Goal: Task Accomplishment & Management: Manage account settings

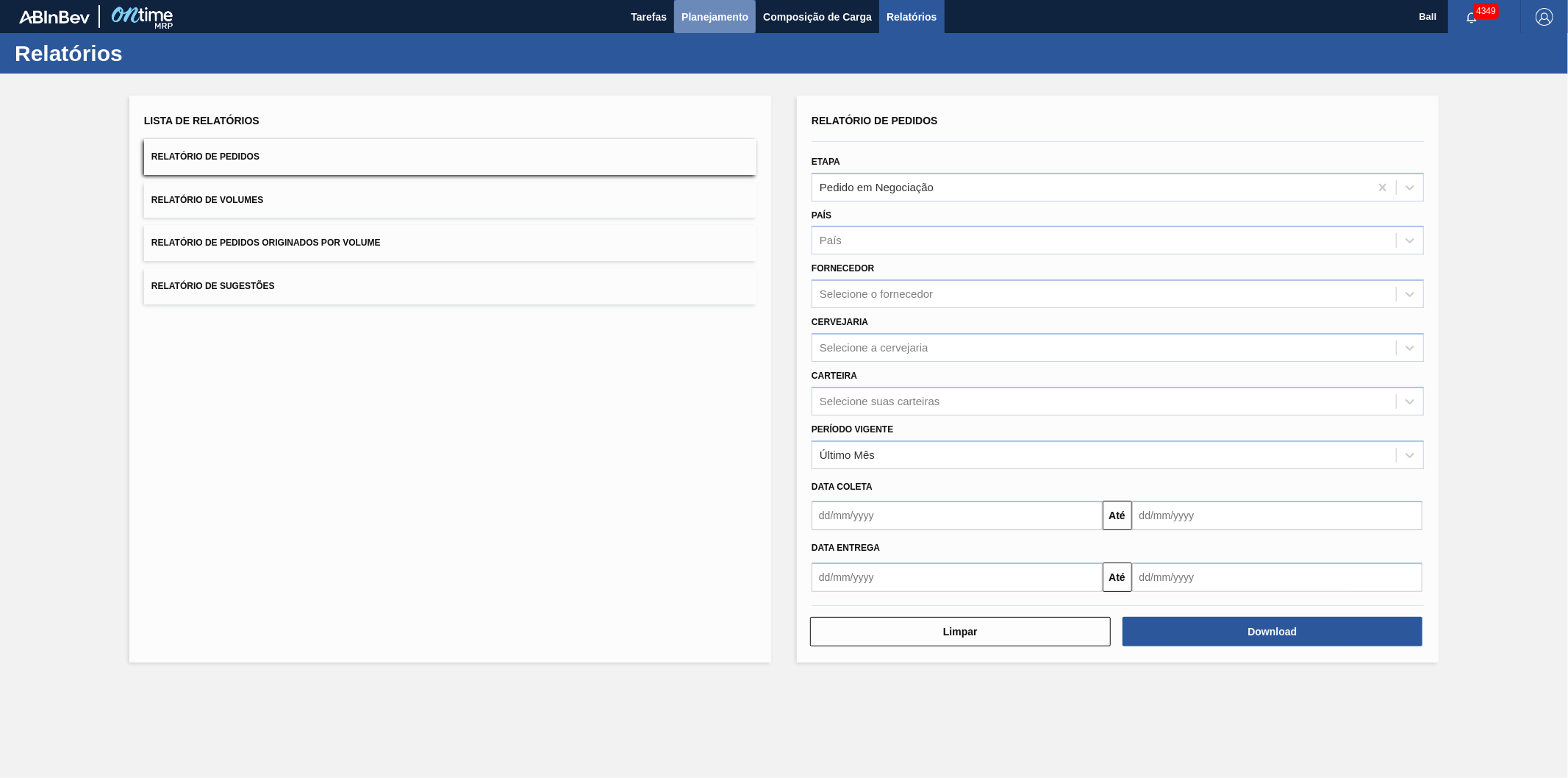
click at [702, 12] on span "Planejamento" at bounding box center [715, 16] width 67 height 18
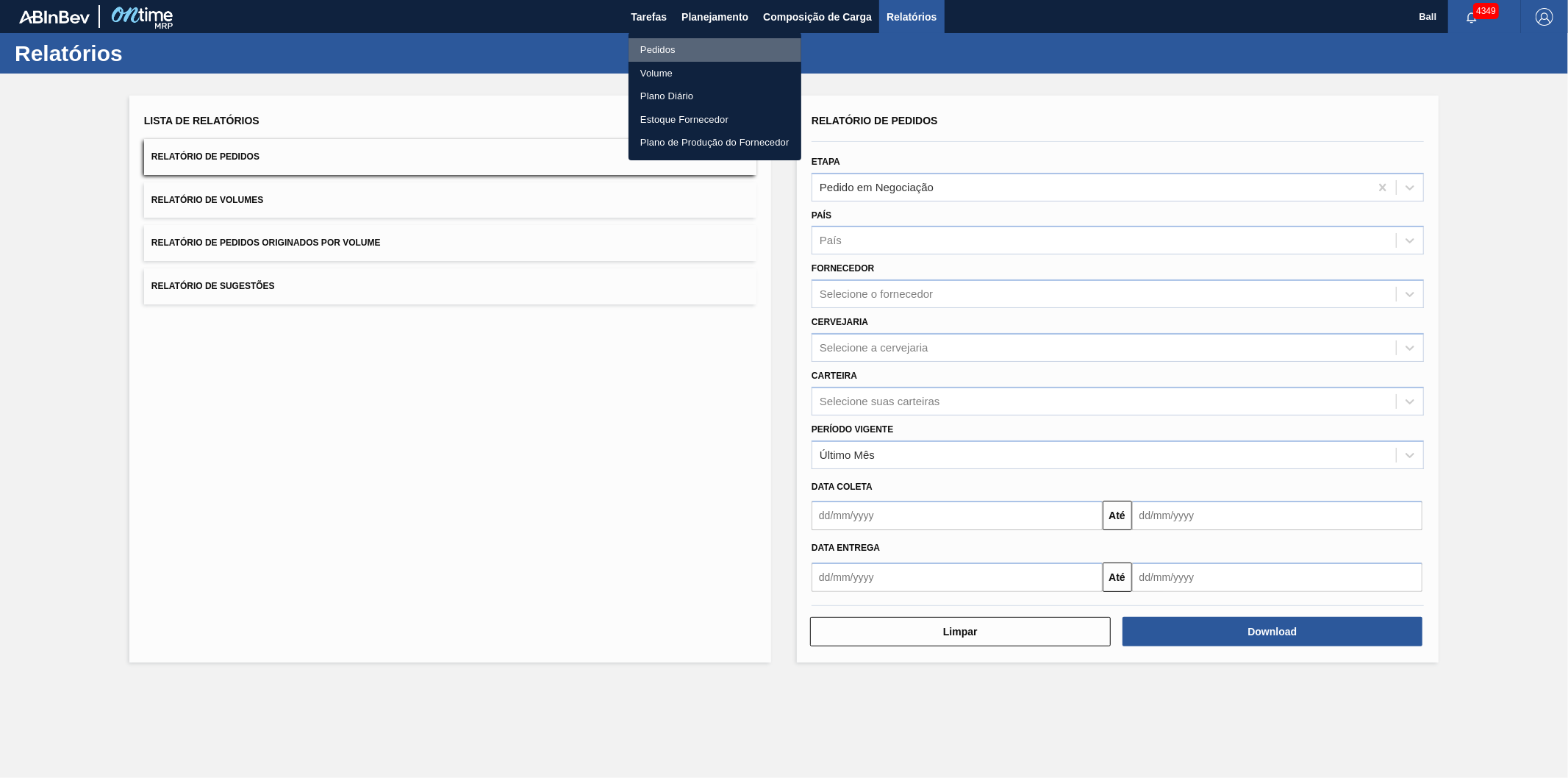
click at [650, 46] on li "Pedidos" at bounding box center [715, 50] width 173 height 24
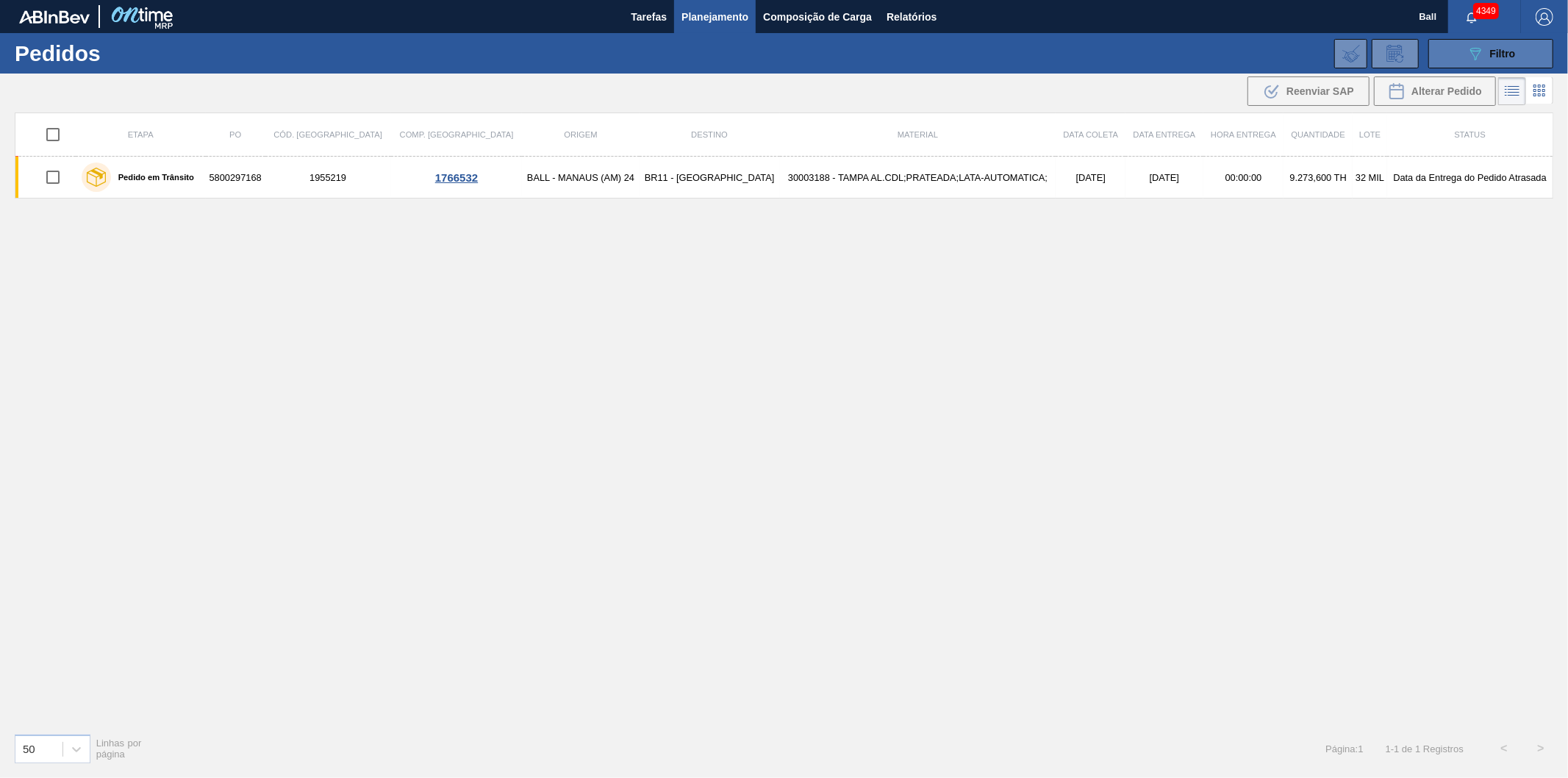
click at [1446, 45] on button "089F7B8B-B2A5-4AFE-B5C0-19BA573D28AC Filtro" at bounding box center [1491, 54] width 125 height 29
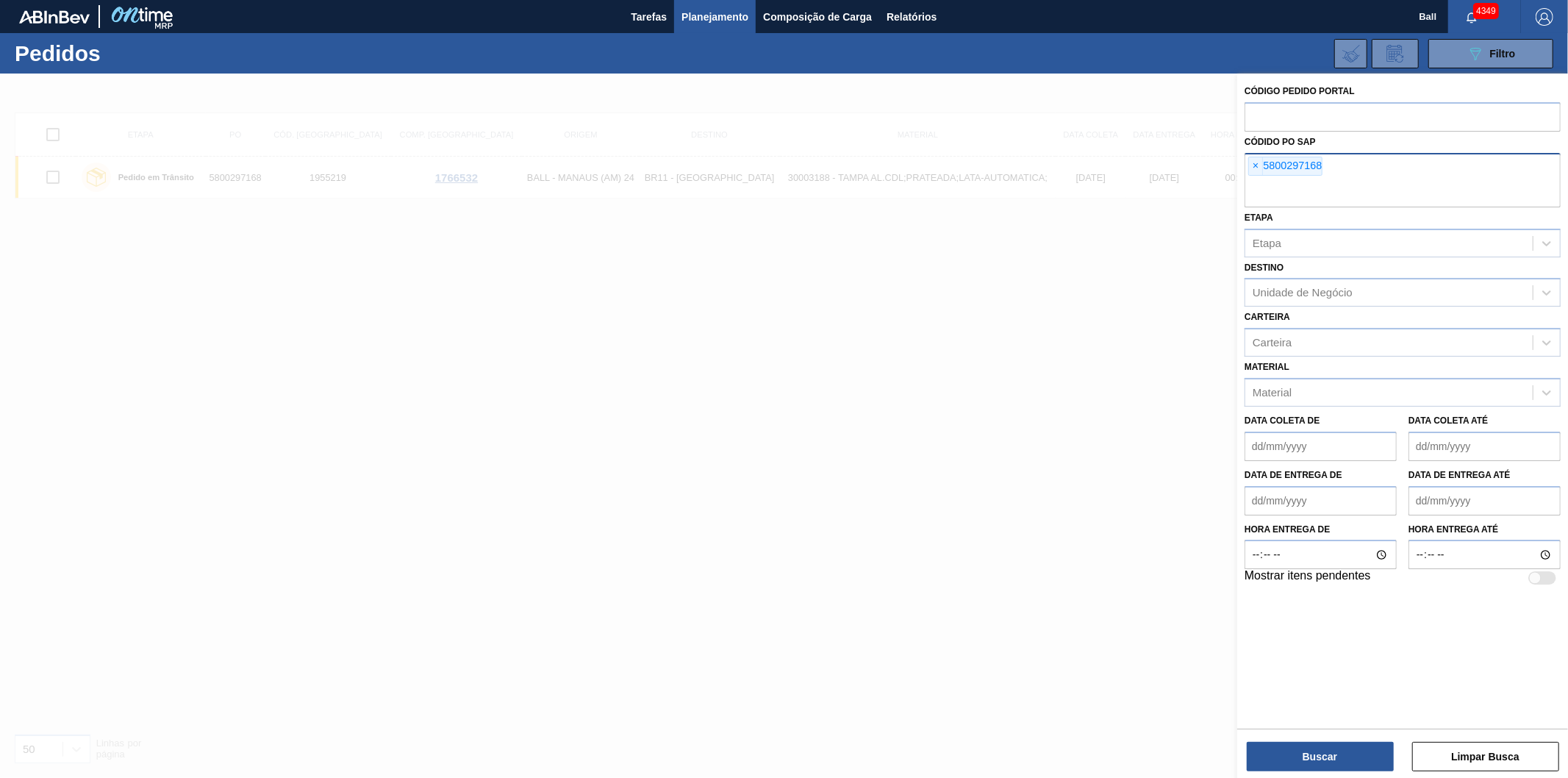
click at [1254, 156] on div "× 5800297168" at bounding box center [1403, 180] width 316 height 55
click at [1255, 162] on span "×" at bounding box center [1256, 166] width 14 height 18
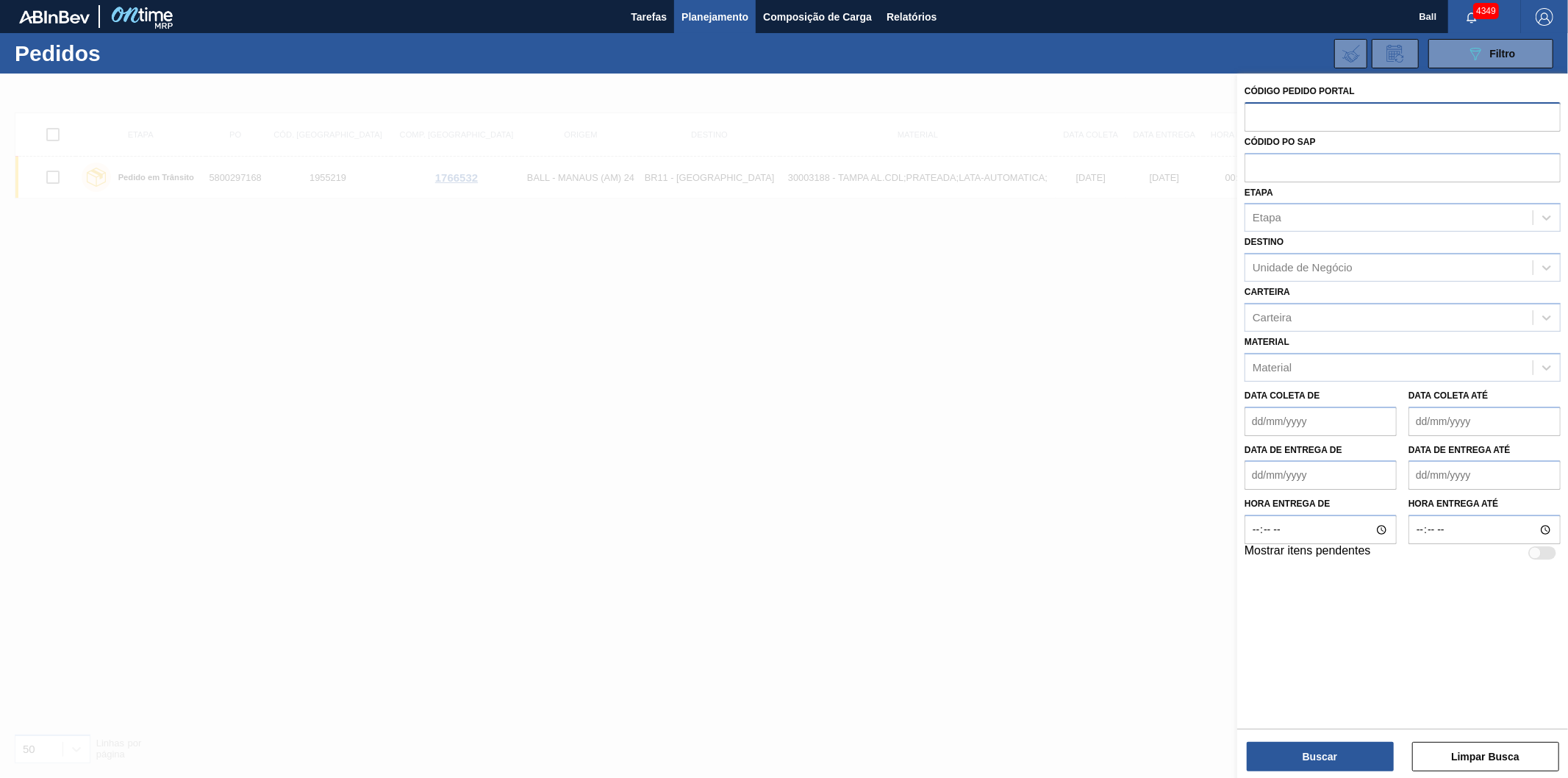
click at [1255, 116] on input "text" at bounding box center [1403, 116] width 316 height 28
paste input "text"
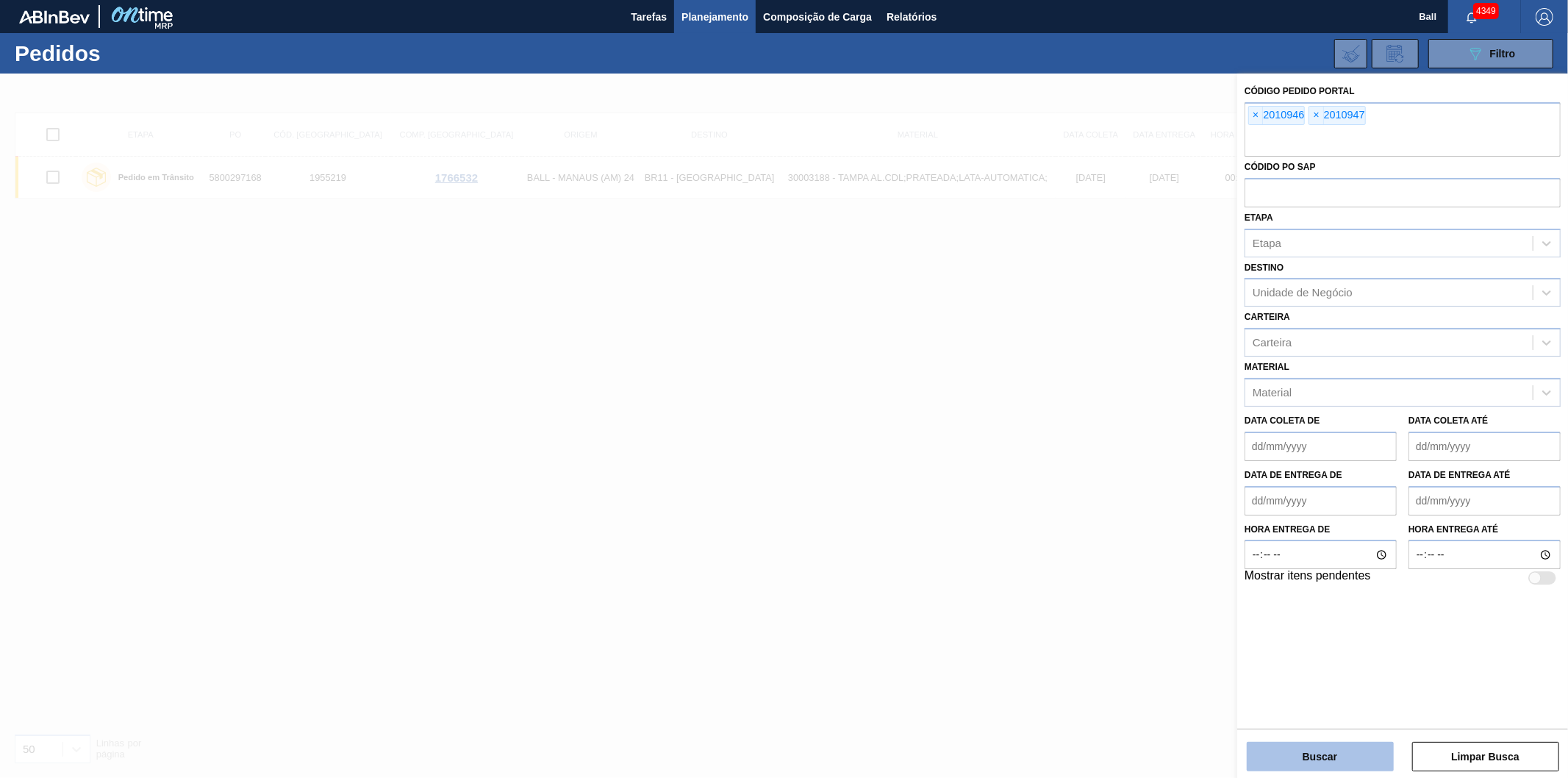
click at [1282, 746] on button "Buscar" at bounding box center [1320, 757] width 147 height 29
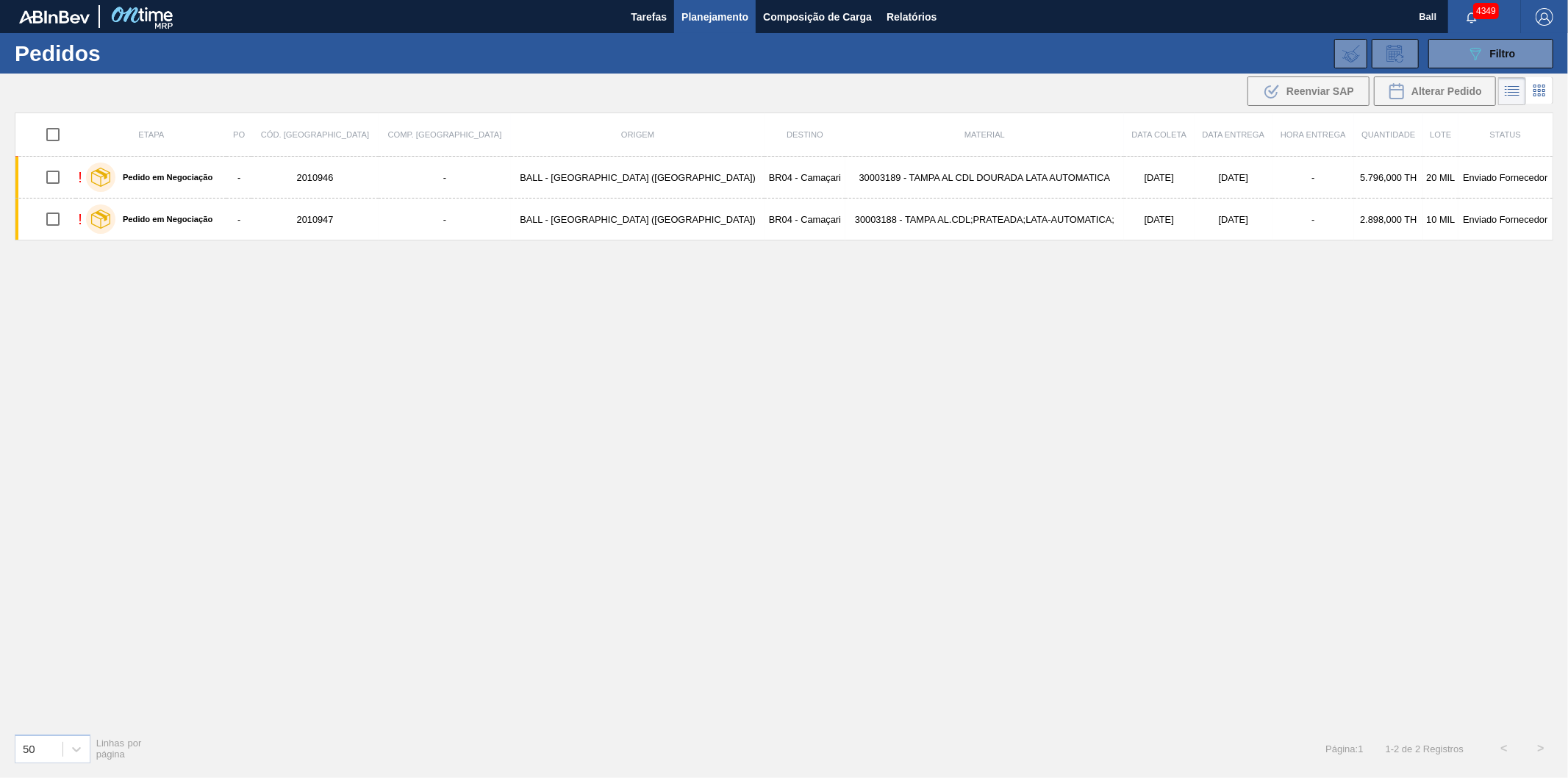
drag, startPoint x: 344, startPoint y: 177, endPoint x: 59, endPoint y: 131, distance: 288.7
click at [59, 131] on input "checkbox" at bounding box center [53, 134] width 31 height 31
checkbox input "true"
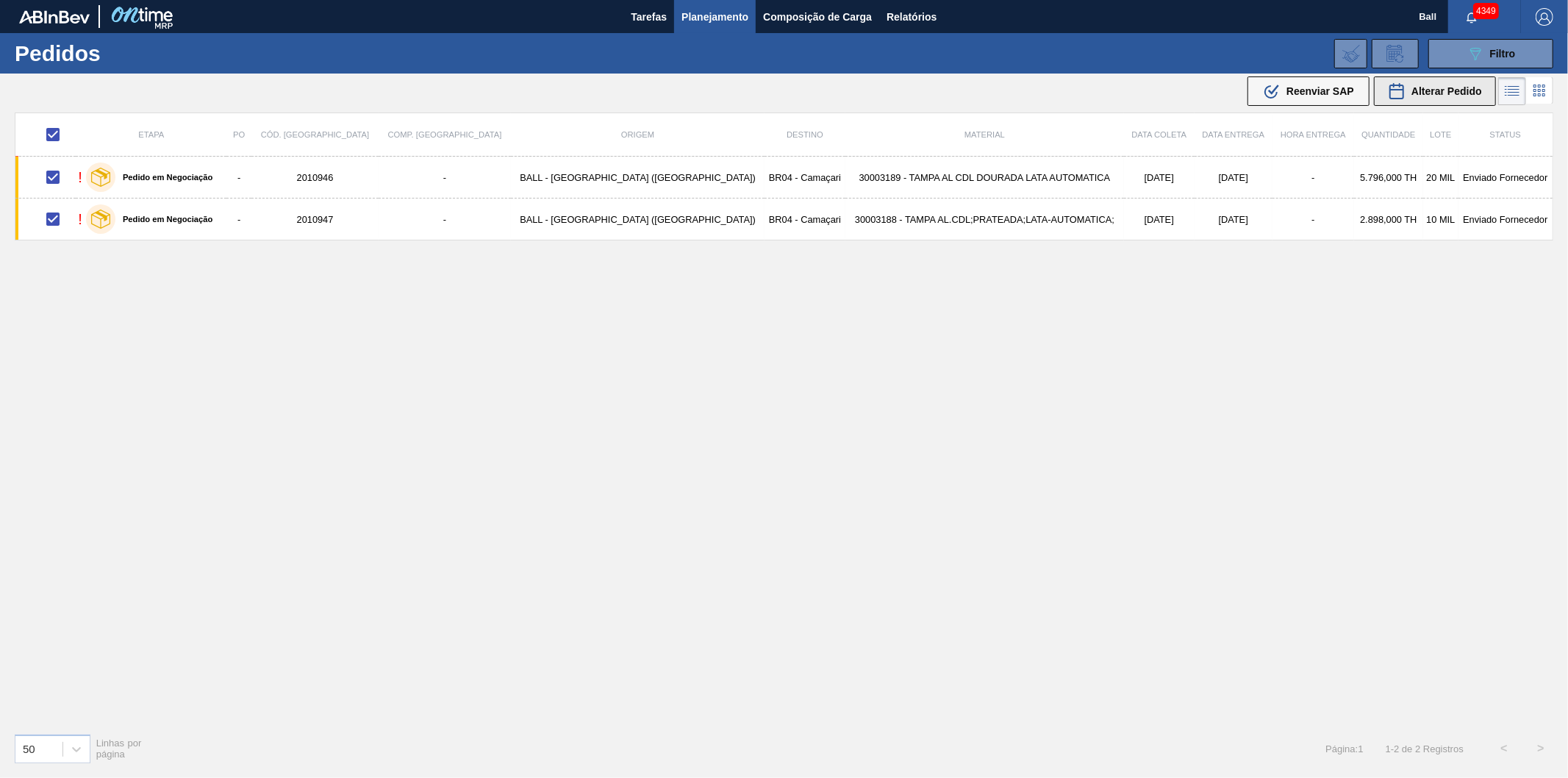
click at [1413, 86] on span "Alterar Pedido" at bounding box center [1447, 91] width 71 height 12
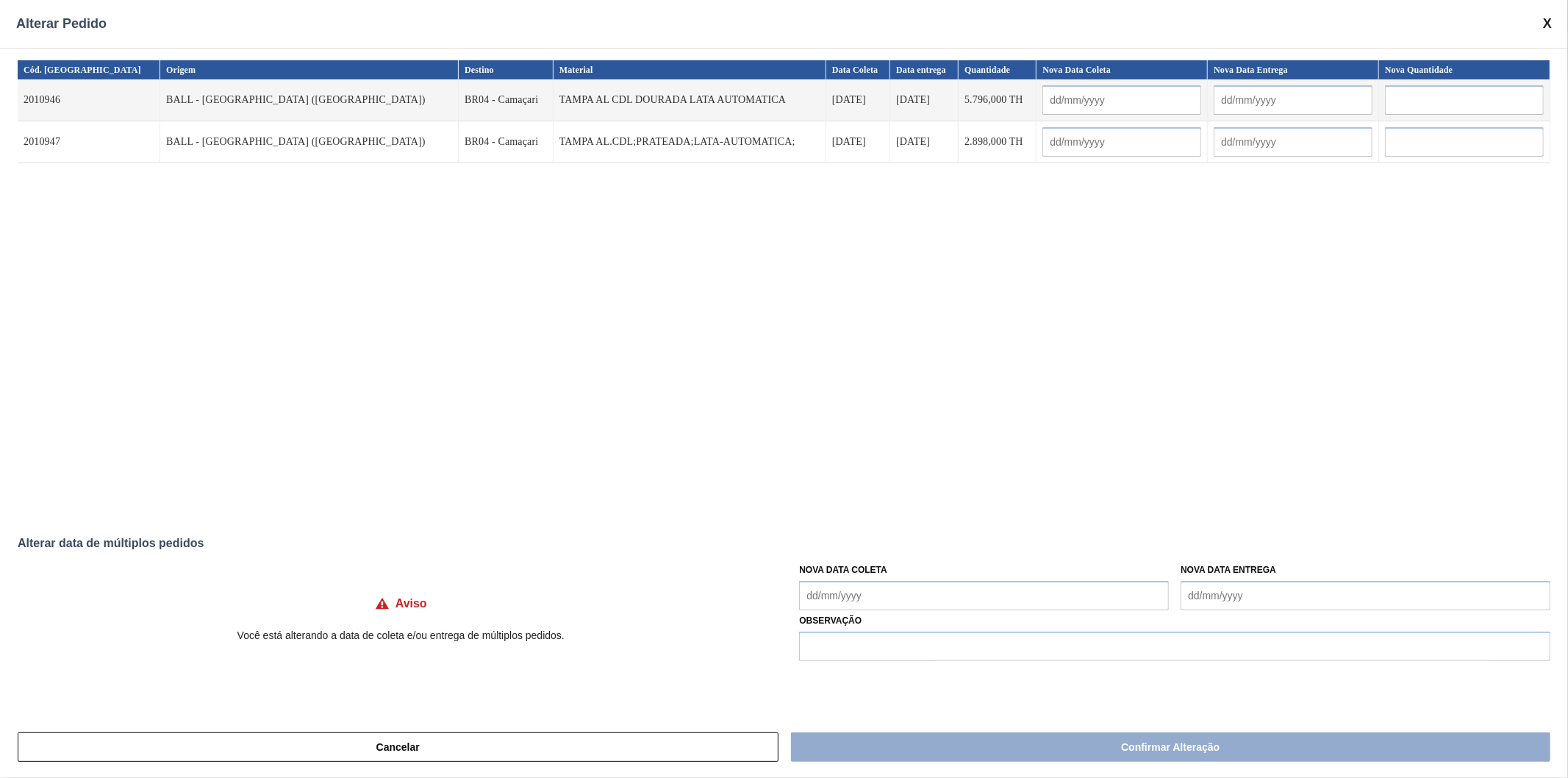
click at [1213, 94] on input "text" at bounding box center [1293, 100] width 159 height 29
click at [1341, 250] on div "22" at bounding box center [1350, 251] width 20 height 20
type input "[DATE]"
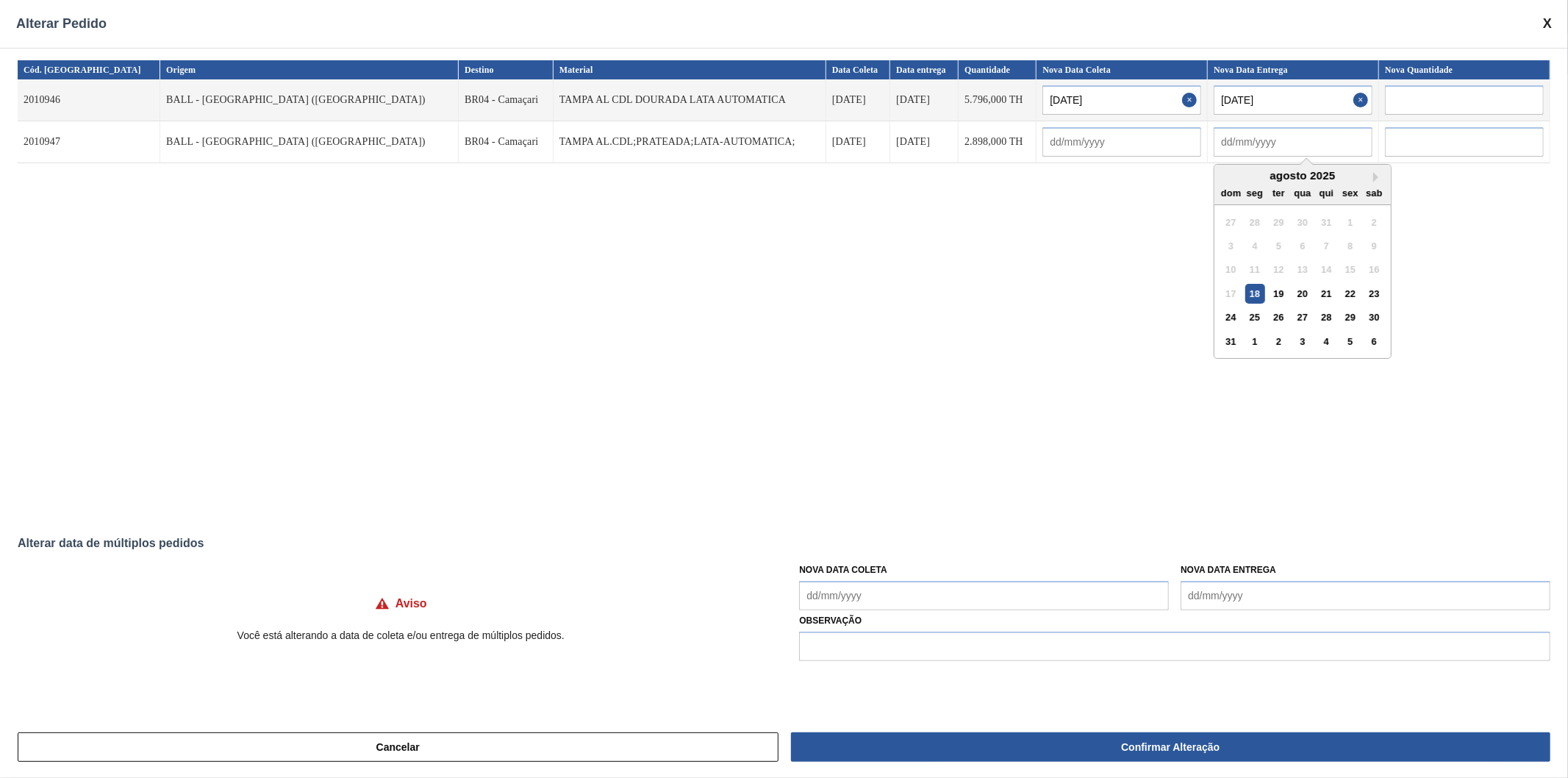
click at [1213, 139] on input "text" at bounding box center [1293, 142] width 159 height 29
click at [1341, 291] on div "22" at bounding box center [1350, 293] width 20 height 20
type input "[DATE]"
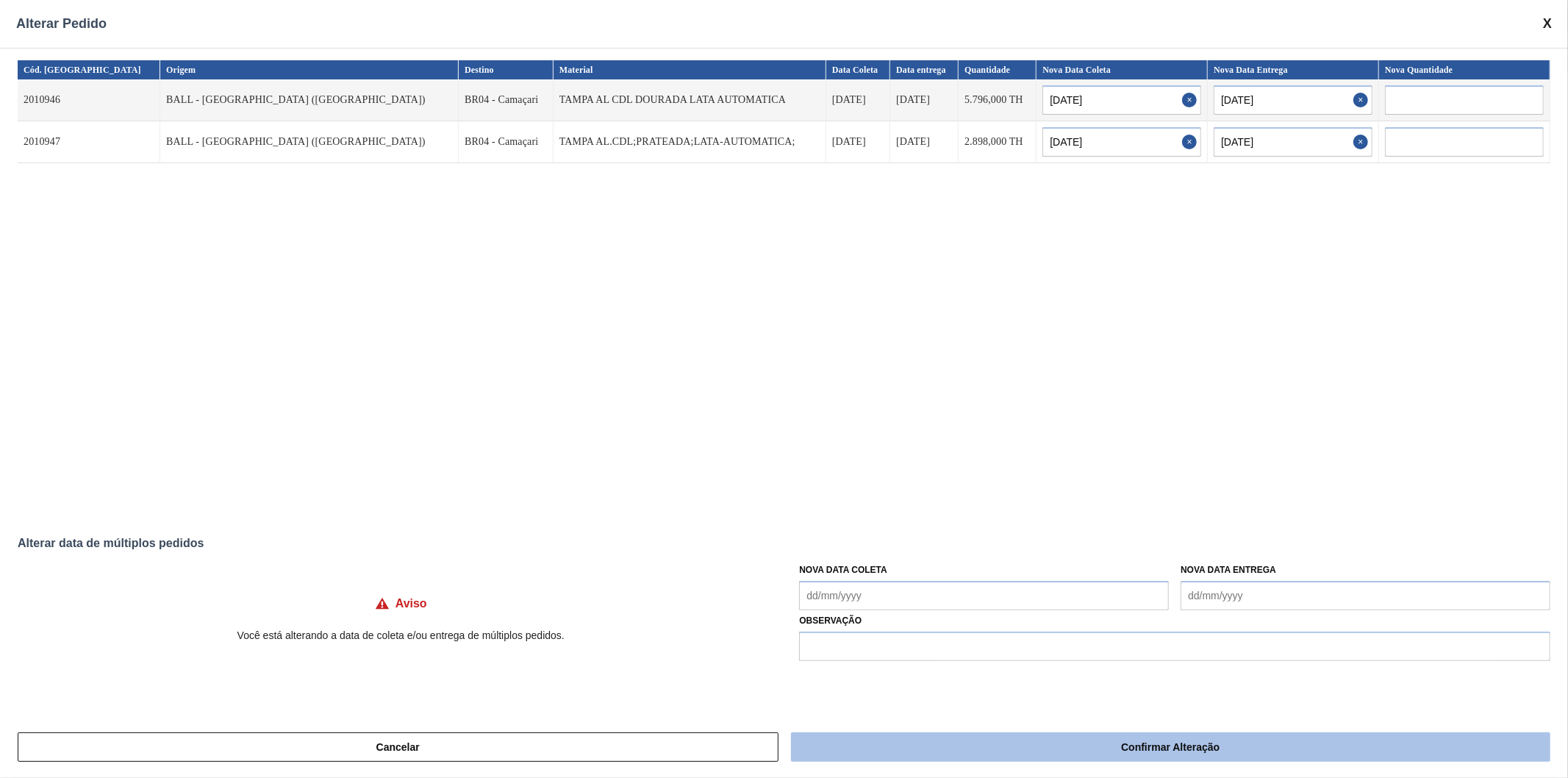
click at [1268, 744] on button "Confirmar Alteração" at bounding box center [1171, 747] width 760 height 29
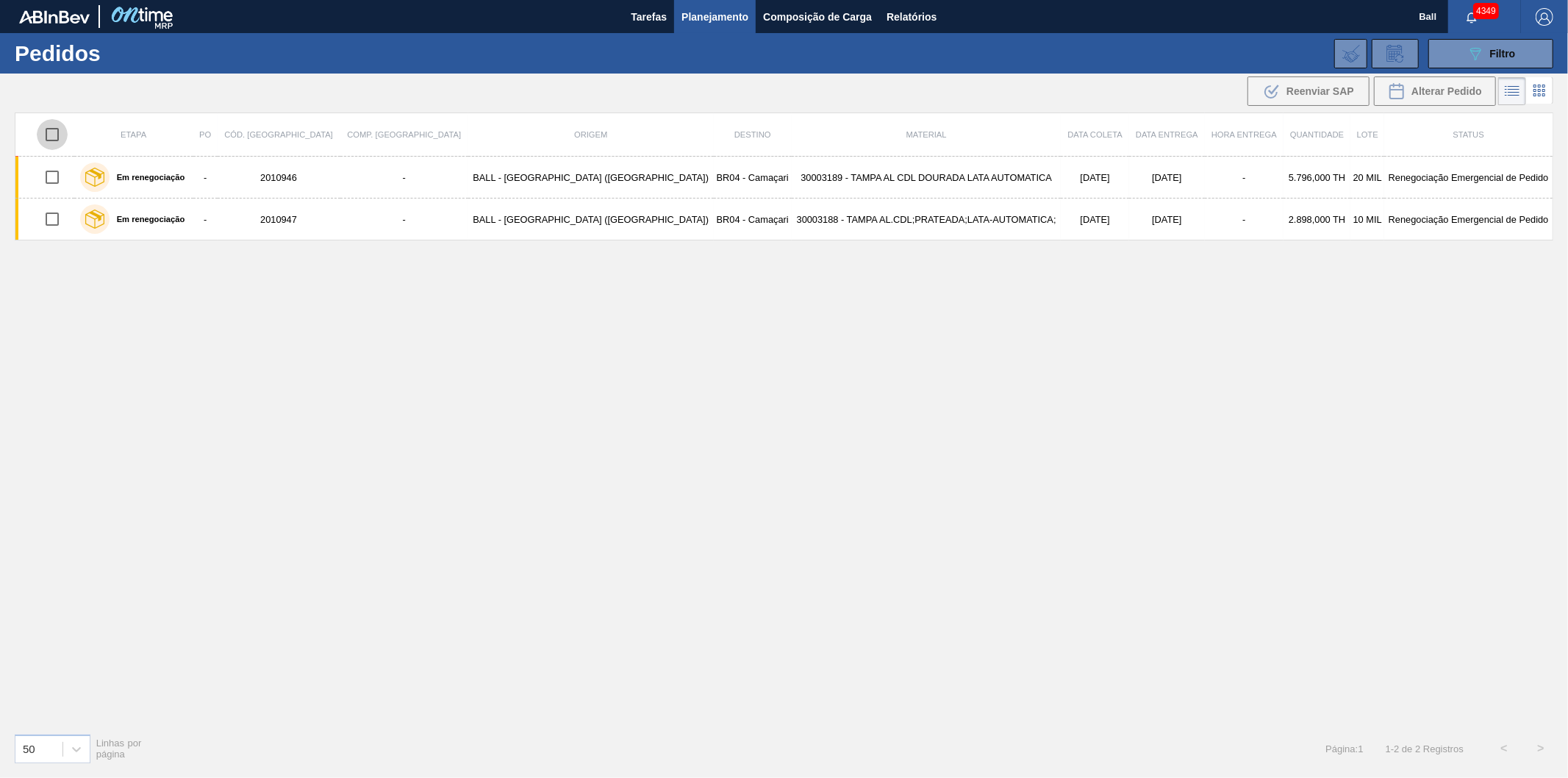
click at [53, 131] on input "checkbox" at bounding box center [52, 134] width 31 height 31
checkbox input "true"
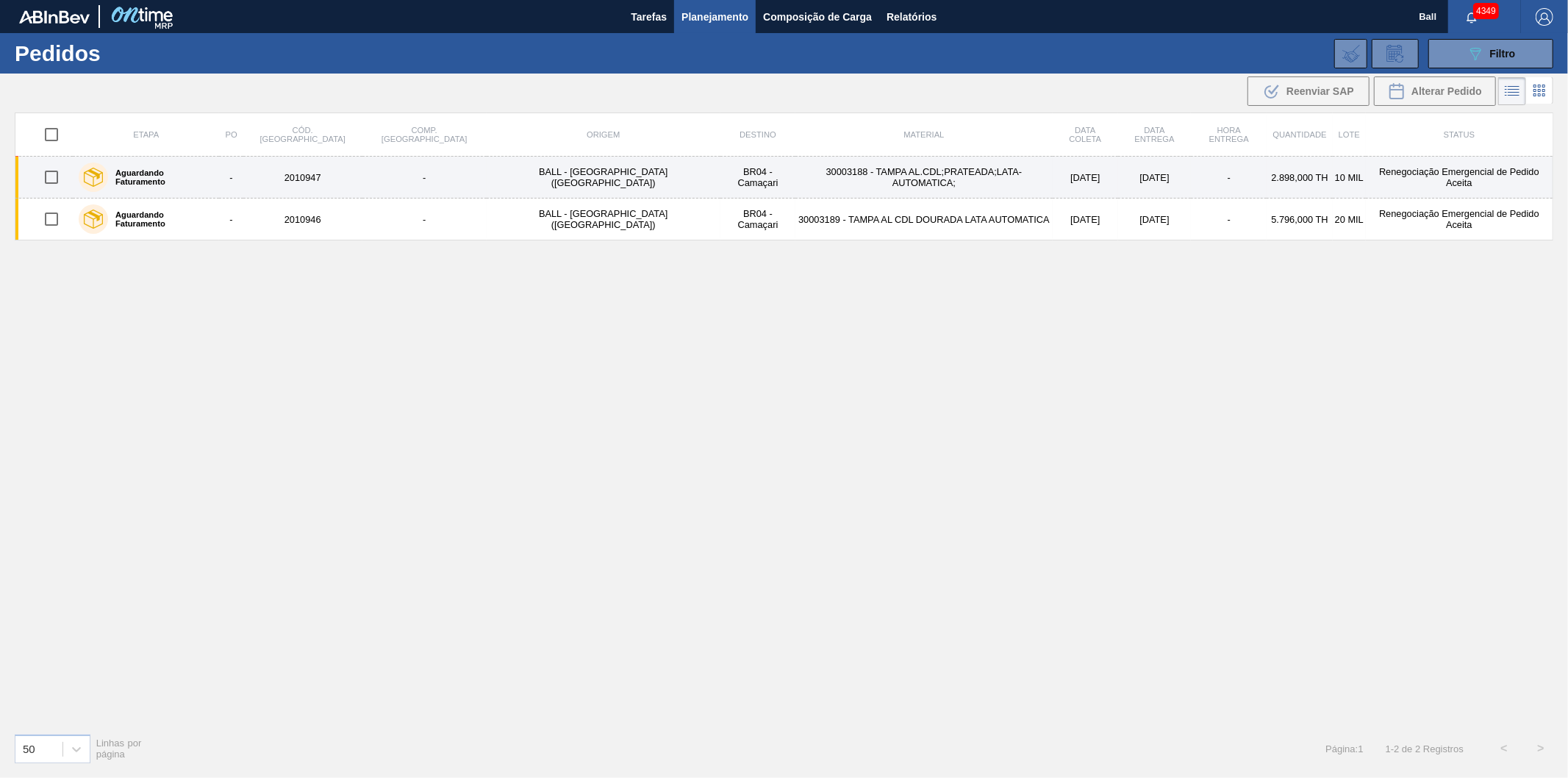
click at [796, 181] on td "30003188 - TAMPA AL.CDL;PRATEADA;LATA-AUTOMATICA;" at bounding box center [924, 177] width 257 height 42
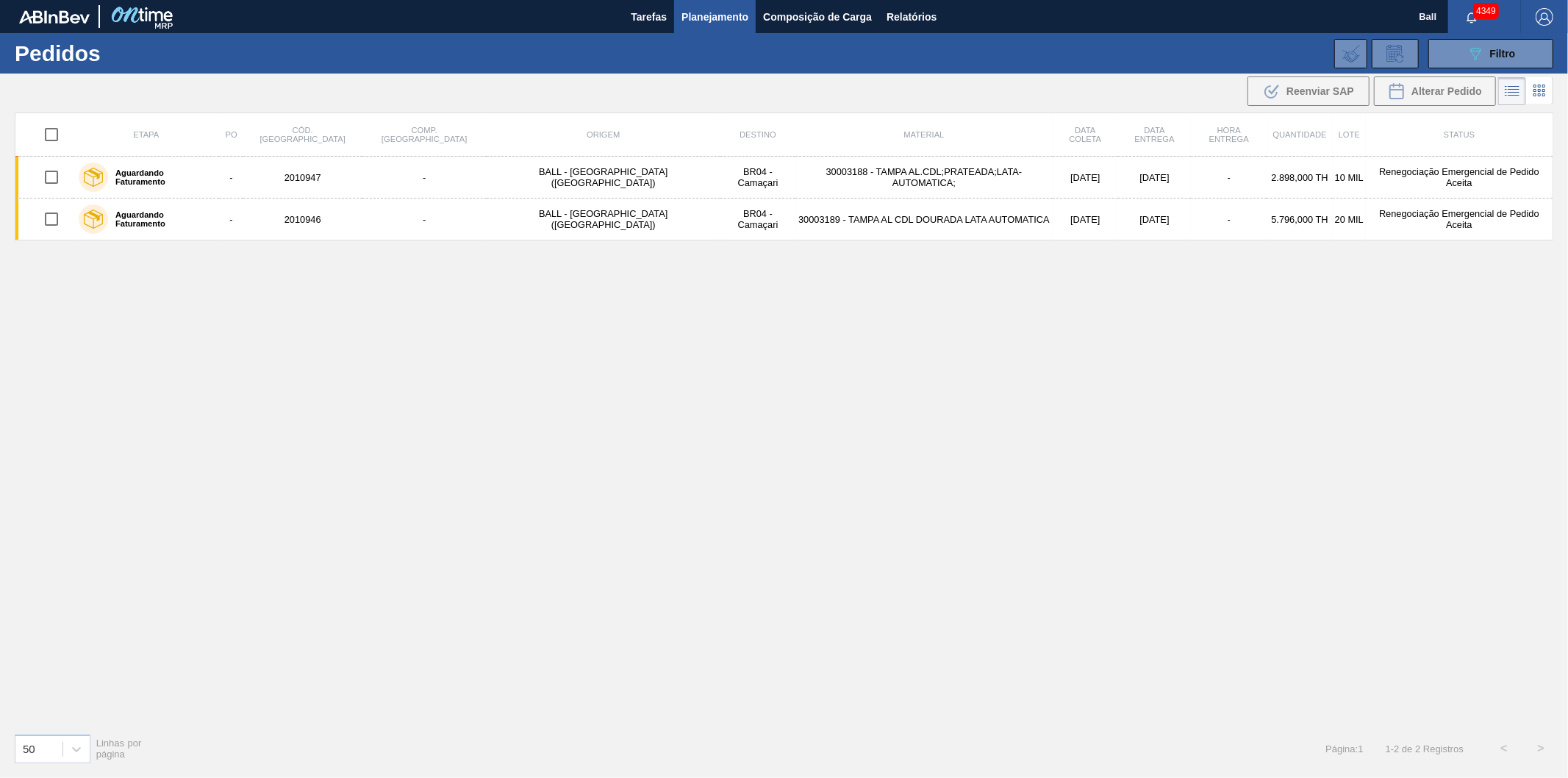
click at [61, 139] on input "checkbox" at bounding box center [51, 134] width 31 height 31
checkbox input "true"
click at [570, 424] on div "Etapa PO Cód. Pedido Comp. Carga Origem Destino Material Data coleta Data entre…" at bounding box center [784, 417] width 1539 height 609
